Goal: Browse casually

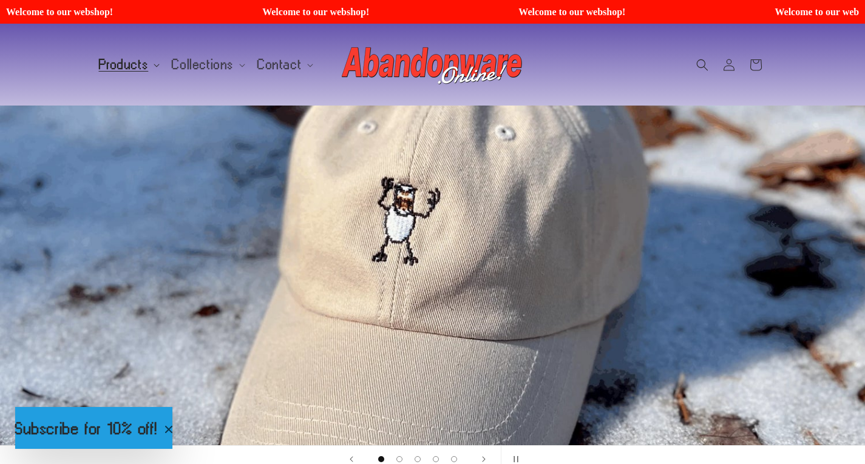
click at [117, 67] on span "Products" at bounding box center [124, 64] width 50 height 11
click at [185, 61] on span "Collections" at bounding box center [203, 64] width 62 height 11
click at [120, 64] on span "Products" at bounding box center [124, 64] width 50 height 11
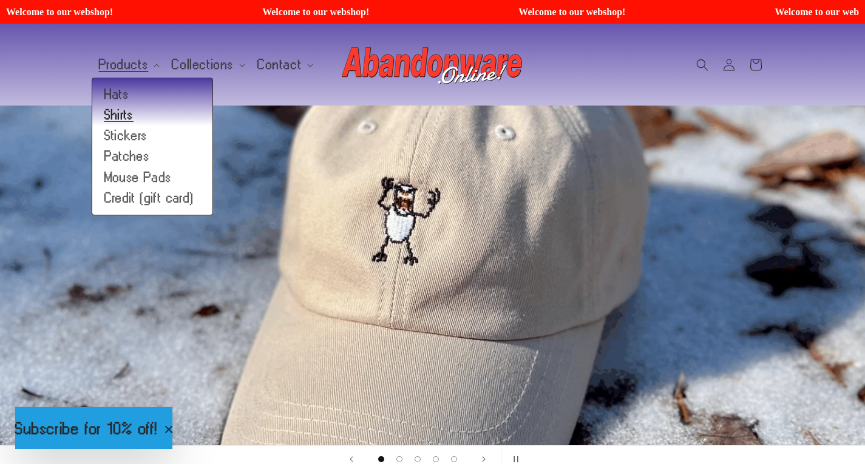
click at [137, 112] on link "Shirts" at bounding box center [152, 115] width 120 height 21
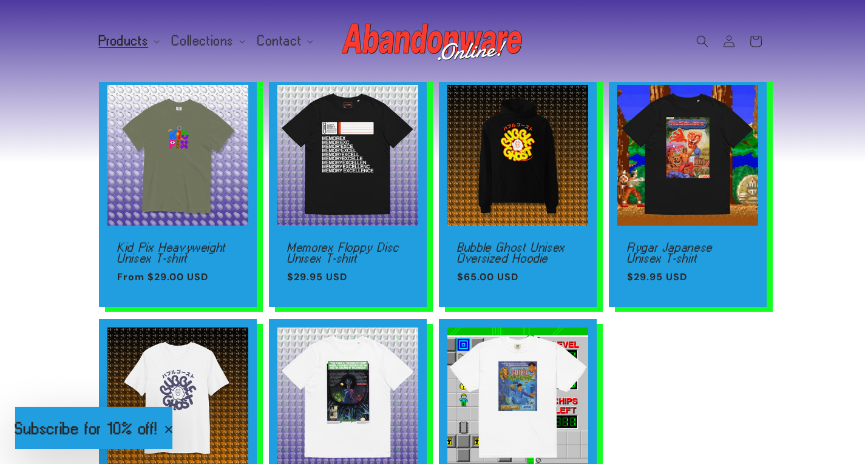
scroll to position [106, 0]
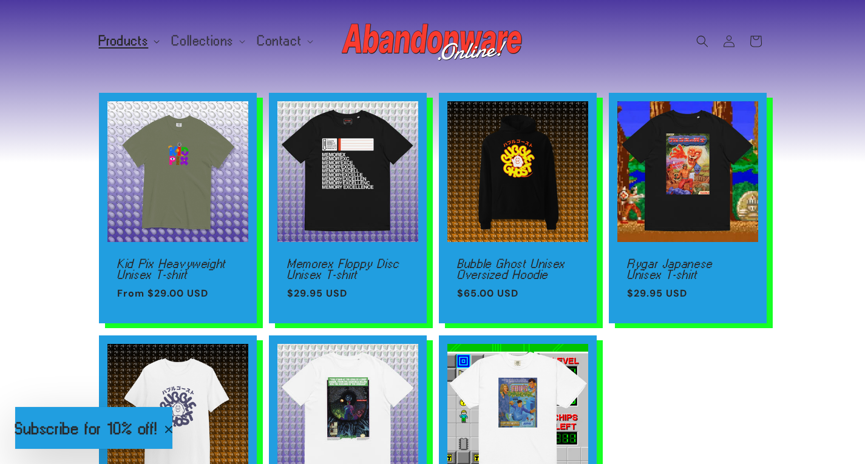
click at [124, 51] on summary "Products" at bounding box center [128, 40] width 73 height 25
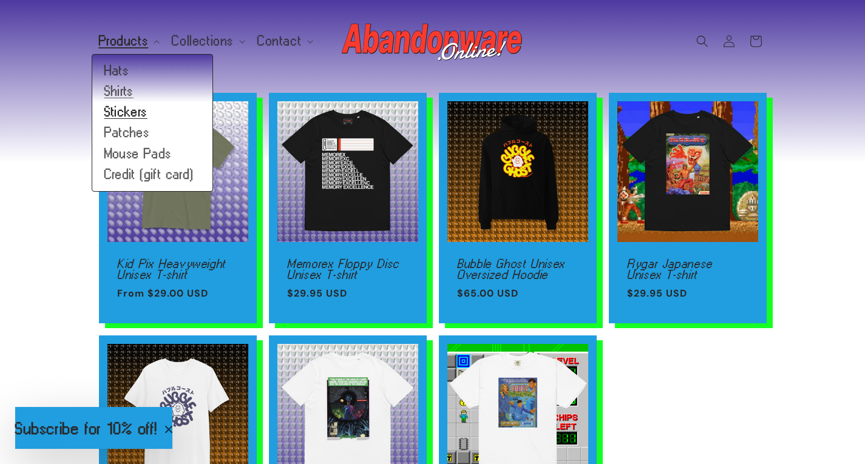
click at [138, 109] on link "Stickers" at bounding box center [152, 112] width 120 height 21
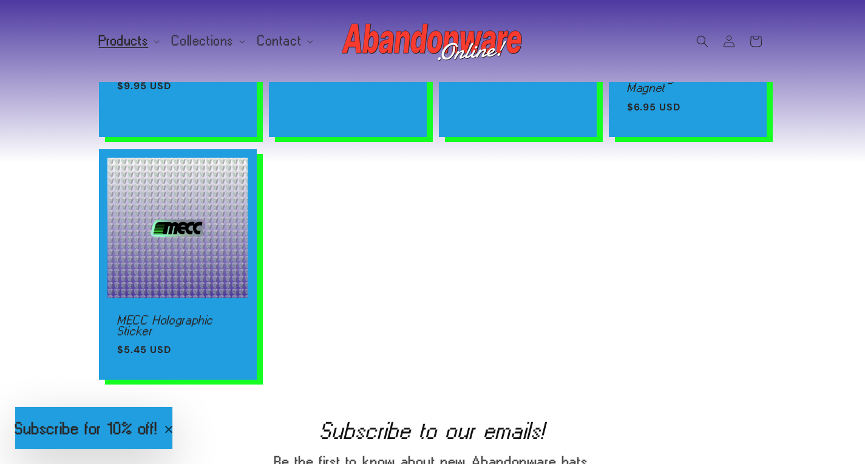
scroll to position [307, 0]
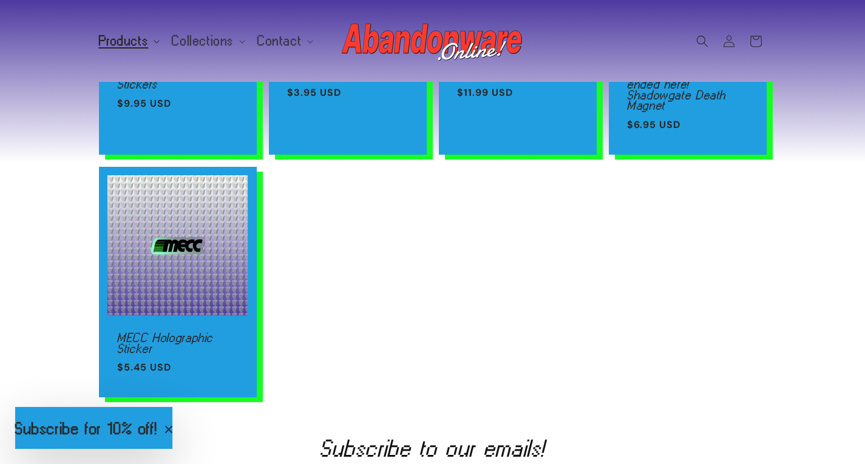
click at [121, 39] on span "Products" at bounding box center [124, 40] width 50 height 11
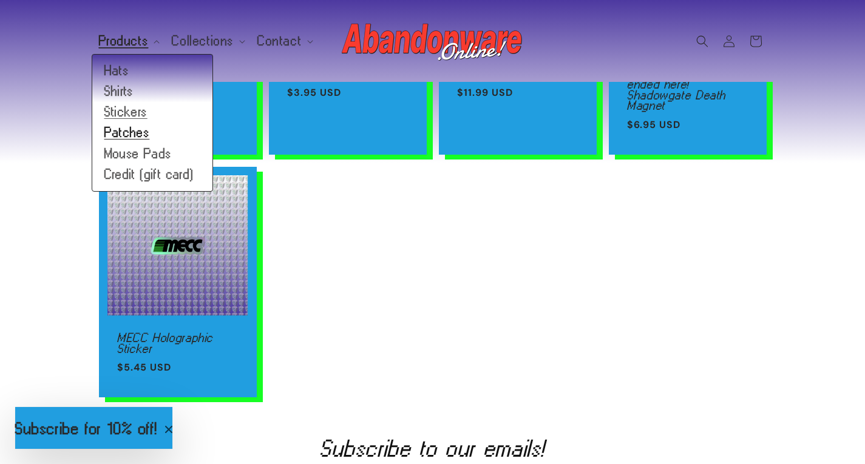
click at [129, 130] on link "Patches" at bounding box center [152, 133] width 120 height 21
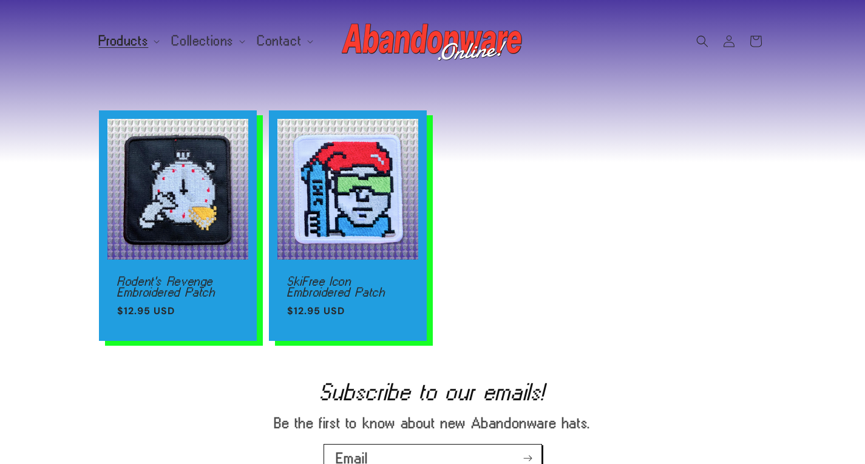
scroll to position [60, 0]
click at [129, 64] on header "Products Products Hats Shirts Stickers Patches Mouse Pads Credit (gift card)" at bounding box center [433, 41] width 729 height 82
click at [131, 42] on span "Products" at bounding box center [124, 40] width 50 height 11
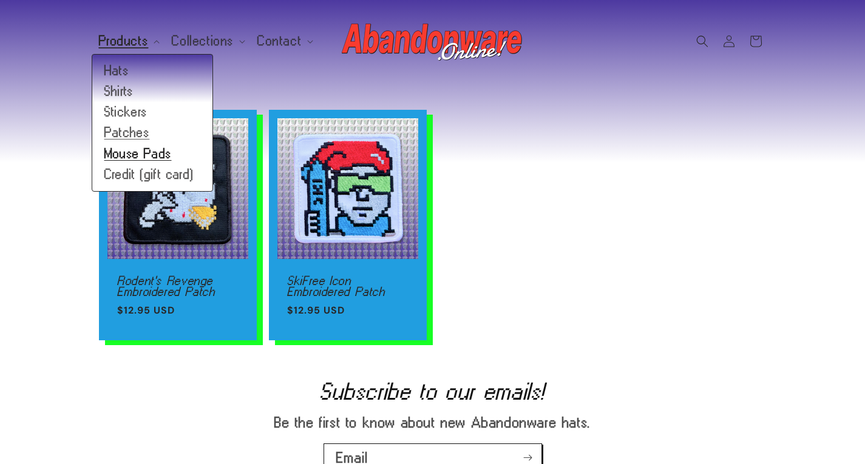
click at [137, 157] on link "Mouse Pads" at bounding box center [152, 153] width 120 height 21
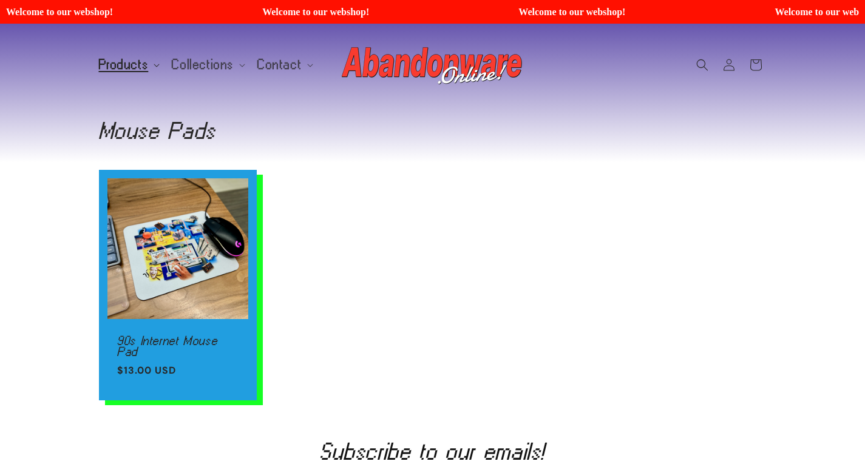
click at [133, 64] on span "Products" at bounding box center [124, 64] width 50 height 11
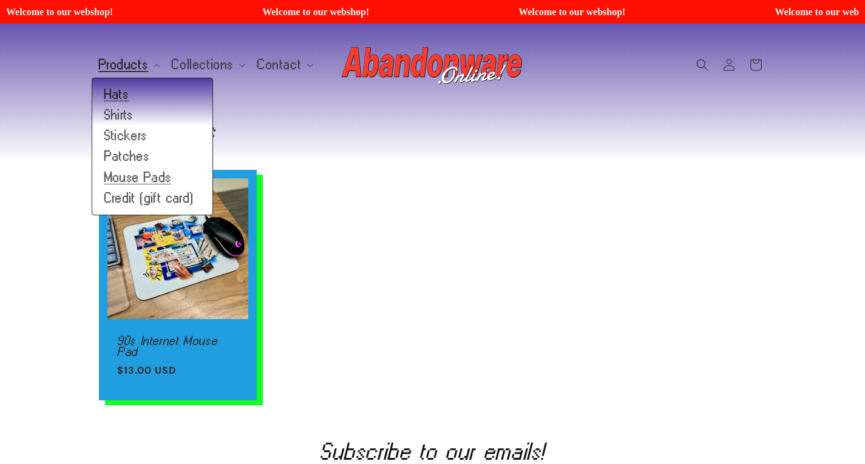
click at [131, 88] on link "Hats" at bounding box center [152, 94] width 120 height 21
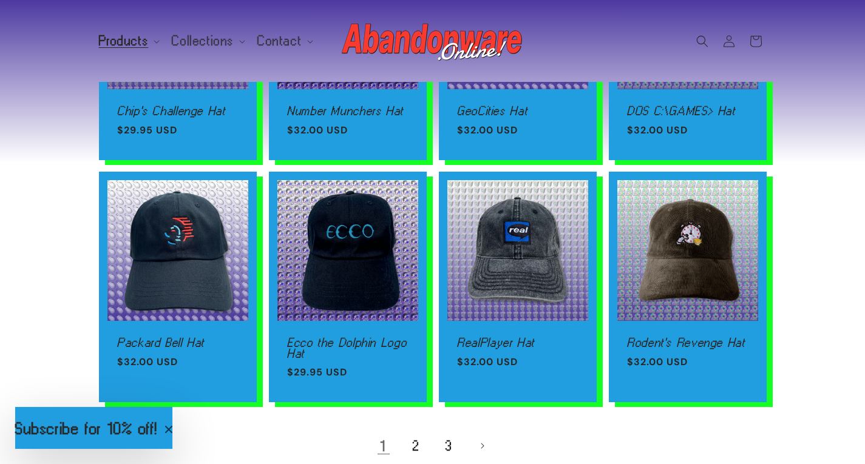
scroll to position [1065, 0]
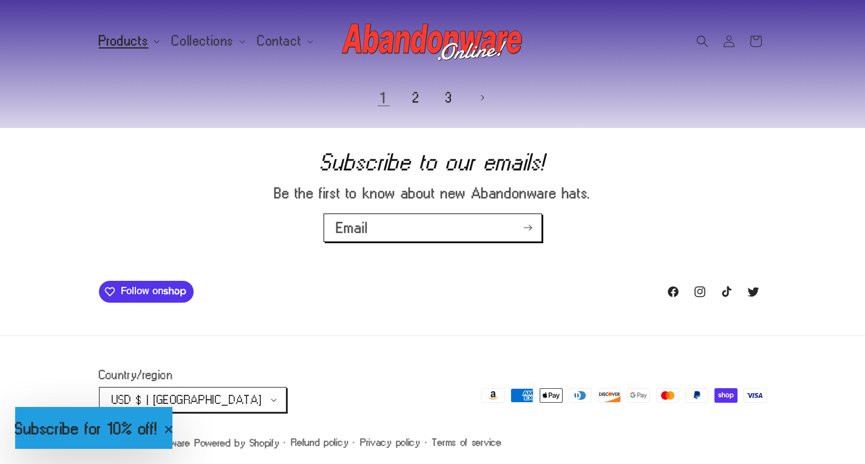
click at [132, 38] on span "Products" at bounding box center [124, 40] width 50 height 11
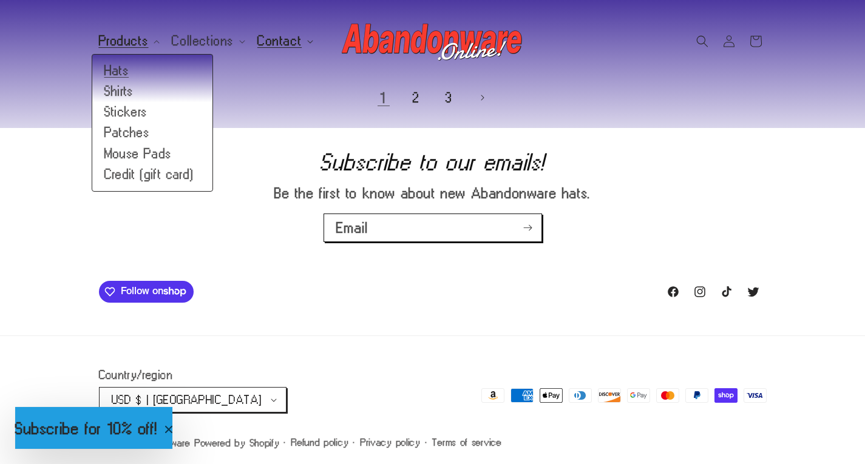
click at [283, 46] on span "Contact" at bounding box center [279, 40] width 44 height 11
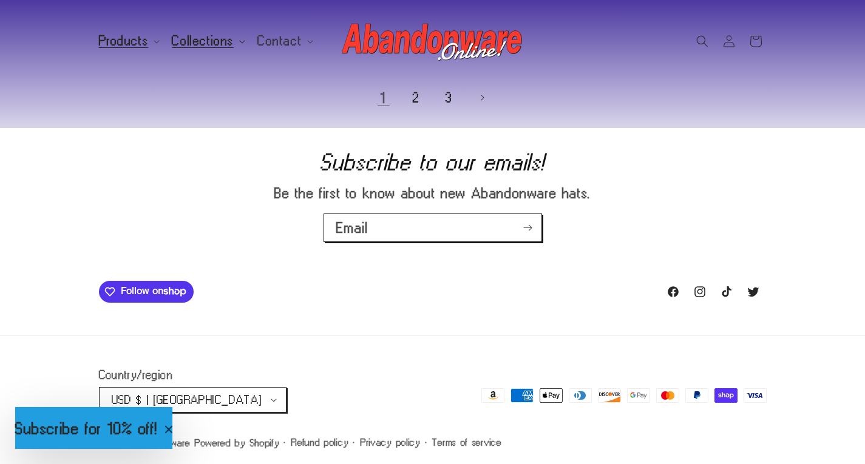
click at [200, 35] on span "Collections" at bounding box center [203, 40] width 62 height 11
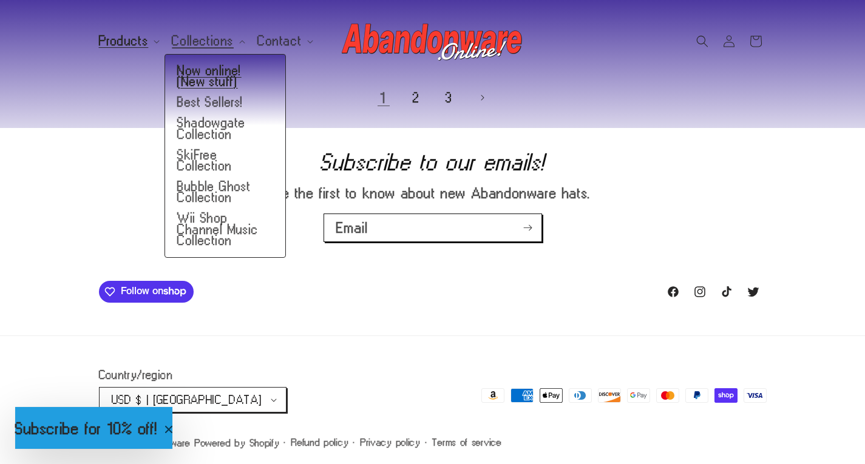
click at [200, 79] on link "Now online! (New stuff)" at bounding box center [225, 77] width 120 height 32
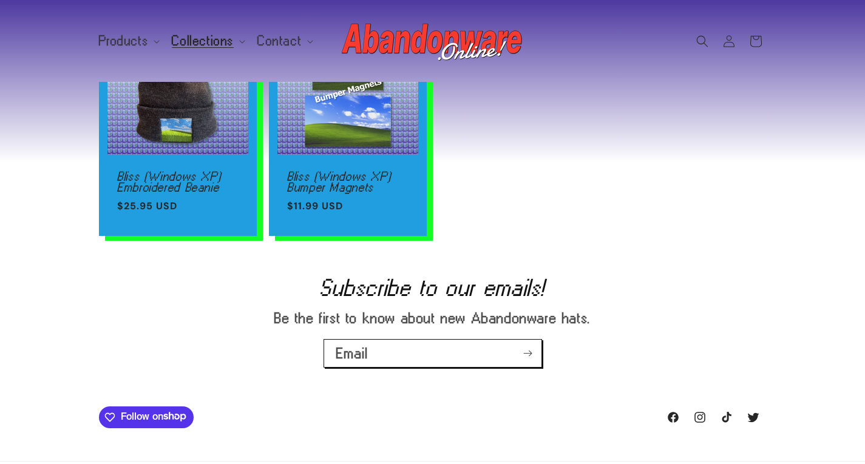
scroll to position [578, 0]
